Goal: Task Accomplishment & Management: Complete application form

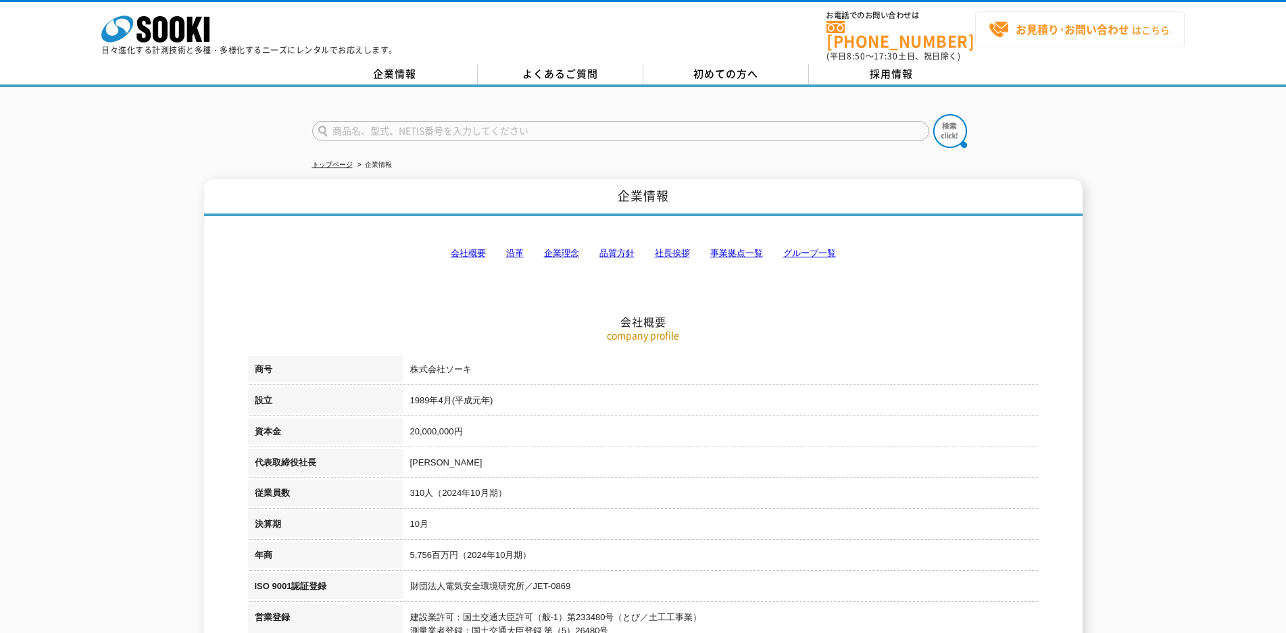
click at [1097, 31] on strong "お見積り･お問い合わせ" at bounding box center [1072, 29] width 114 height 16
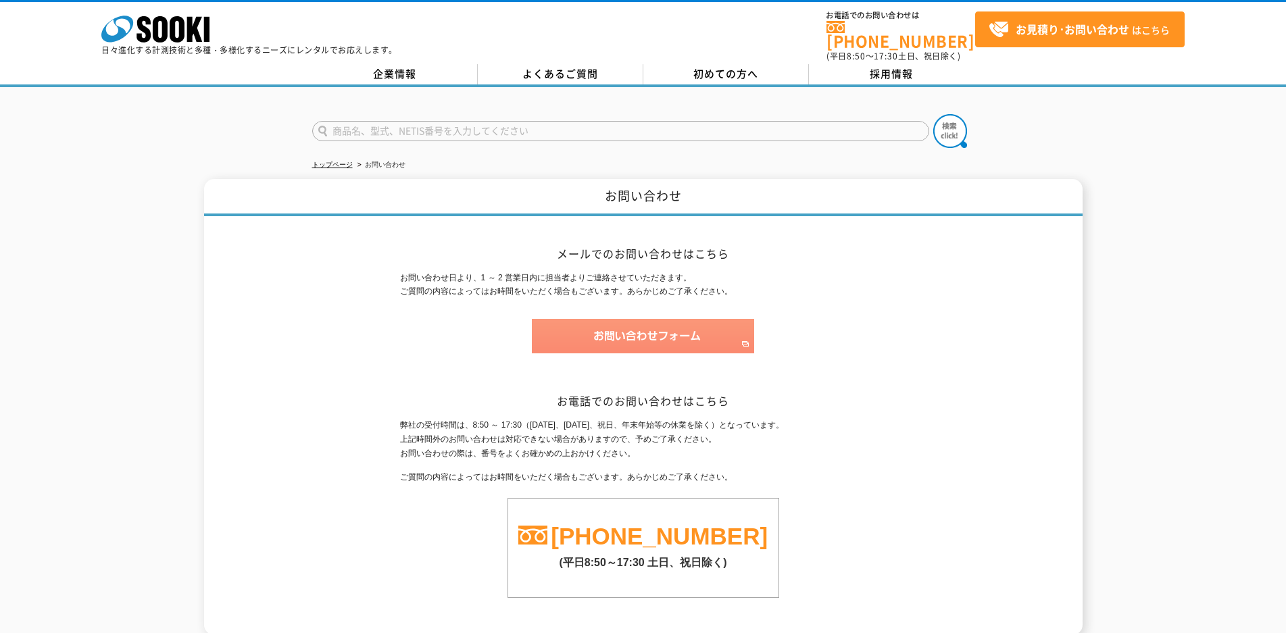
click at [647, 330] on img at bounding box center [643, 336] width 222 height 34
